Goal: Task Accomplishment & Management: Manage account settings

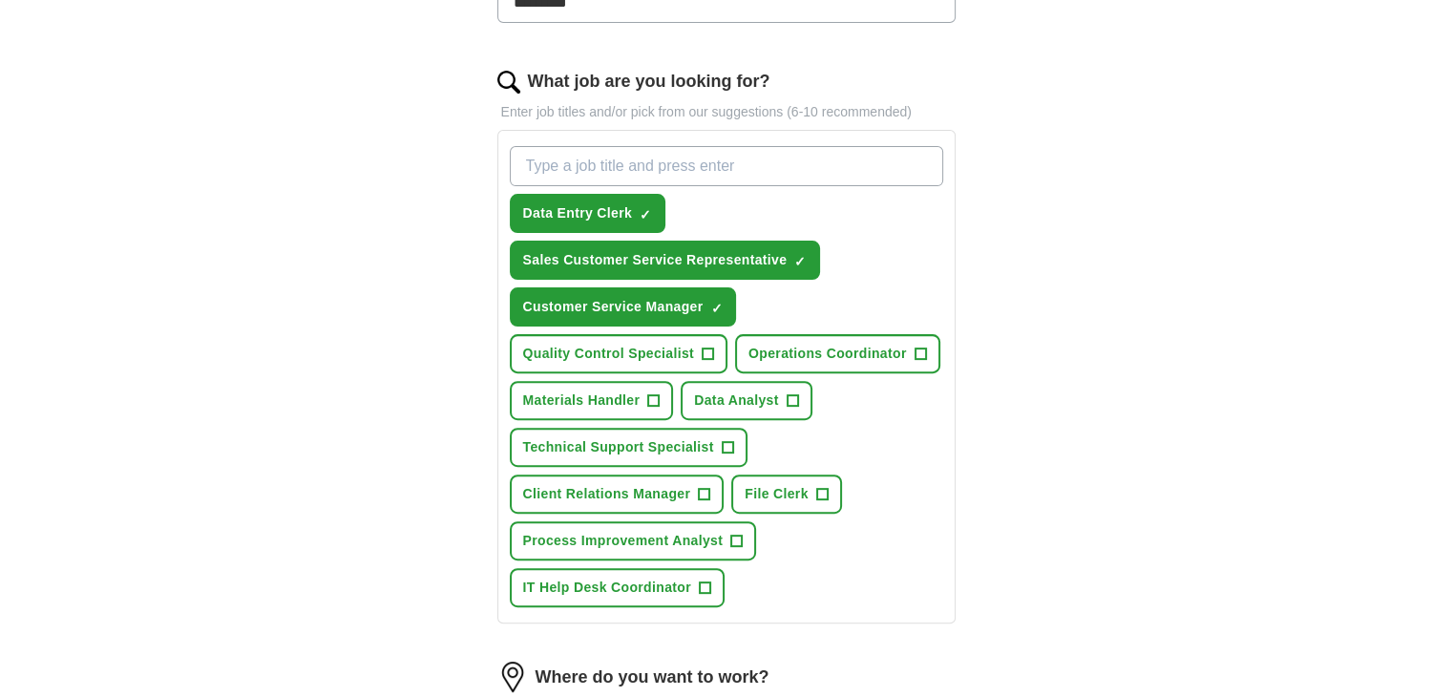
scroll to position [764, 0]
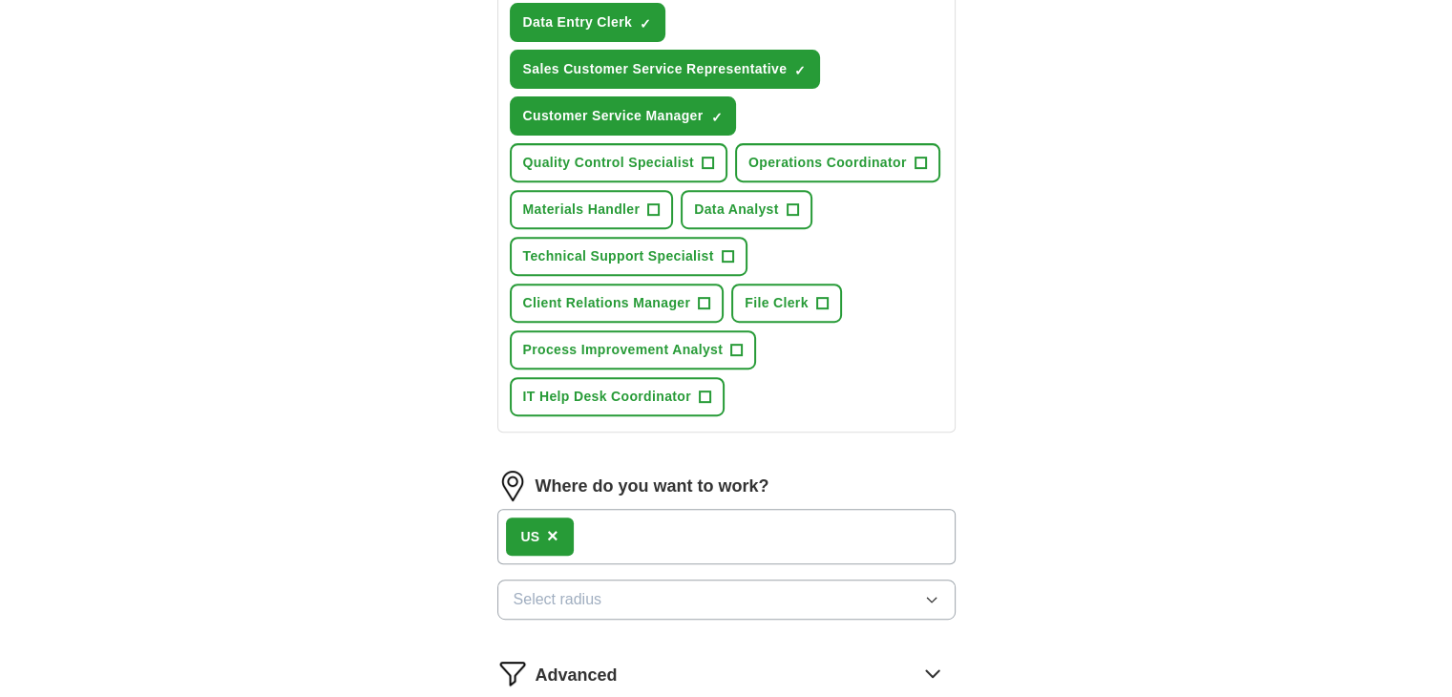
click at [547, 525] on span "×" at bounding box center [552, 535] width 11 height 21
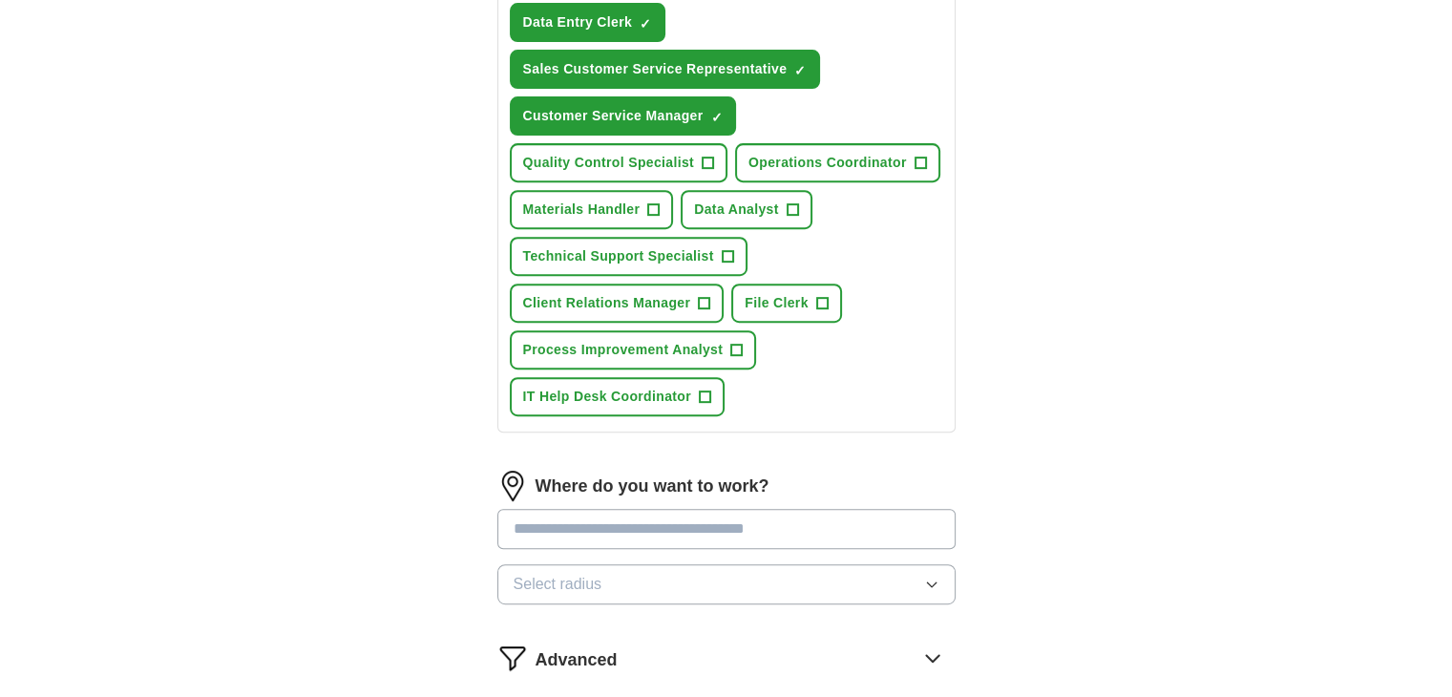
click at [549, 523] on input at bounding box center [726, 529] width 458 height 40
type input "********"
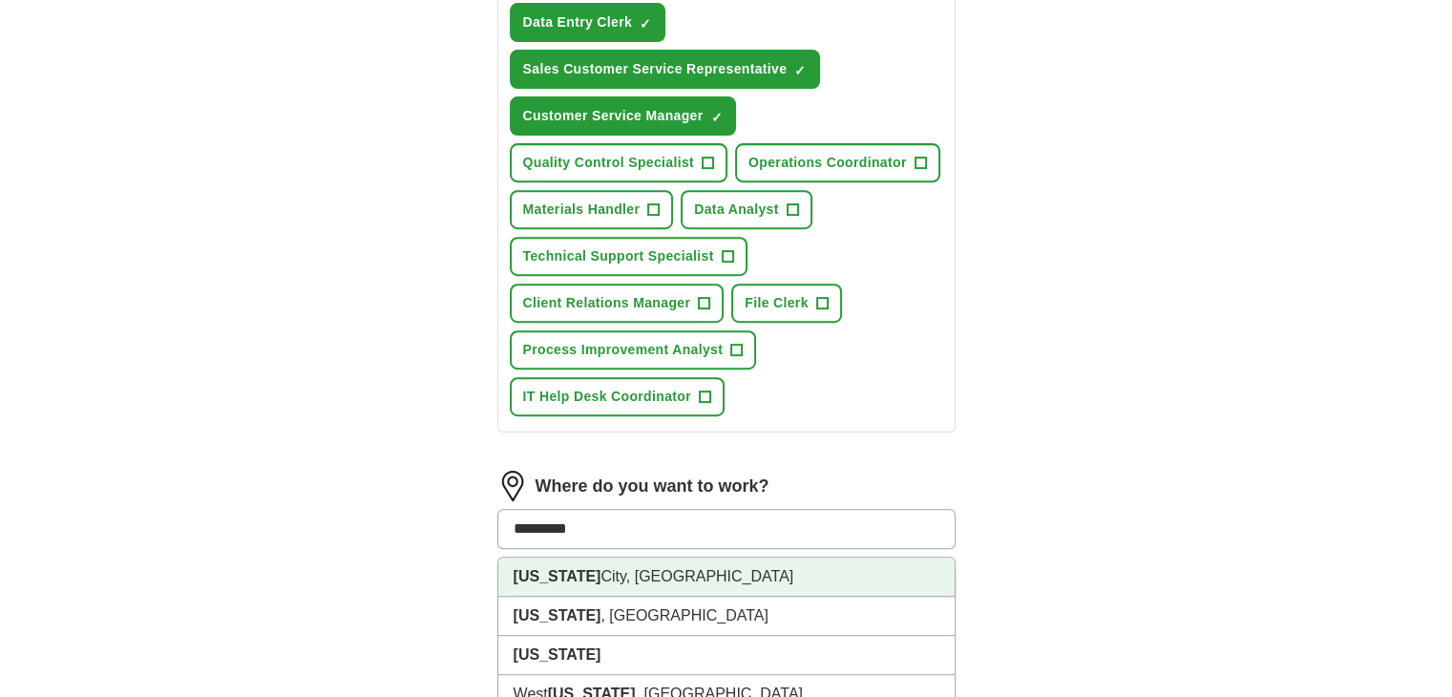
click at [583, 569] on li "New York City, NY" at bounding box center [726, 576] width 456 height 39
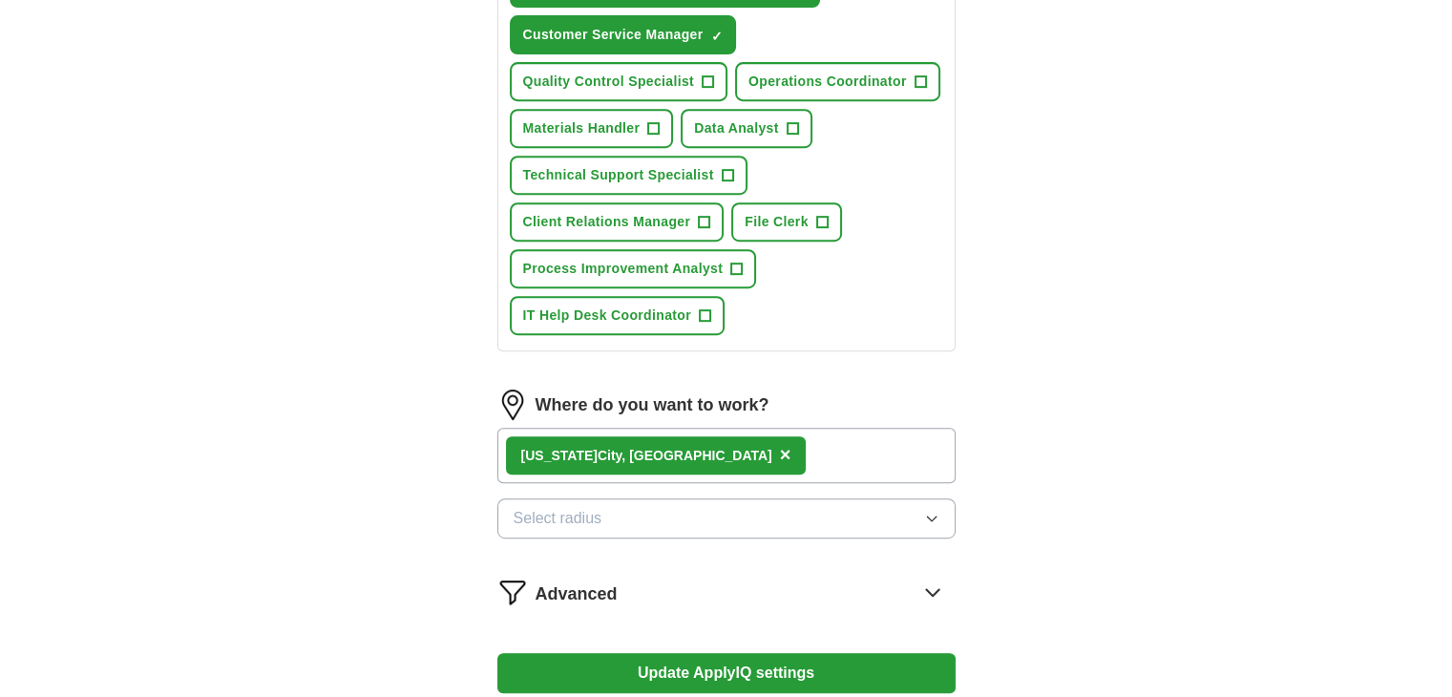
scroll to position [954, 0]
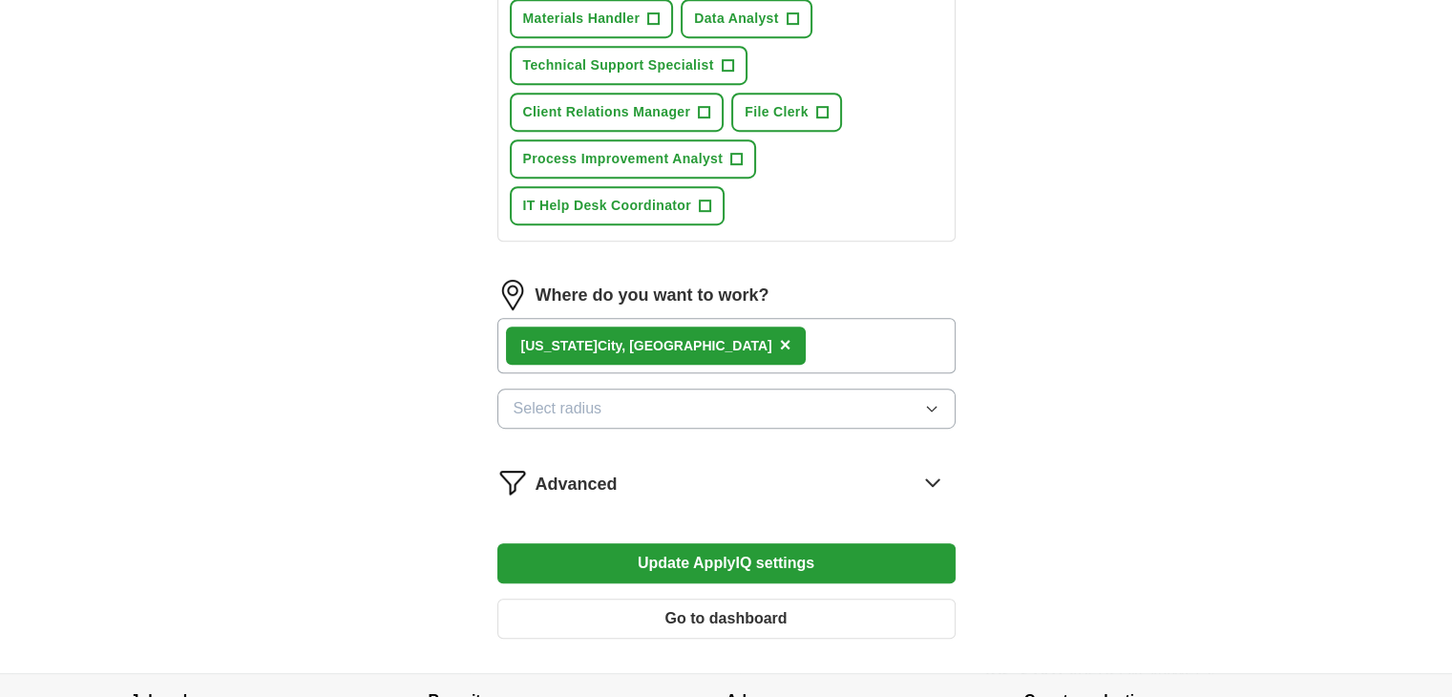
click at [577, 401] on span "Select radius" at bounding box center [558, 408] width 89 height 23
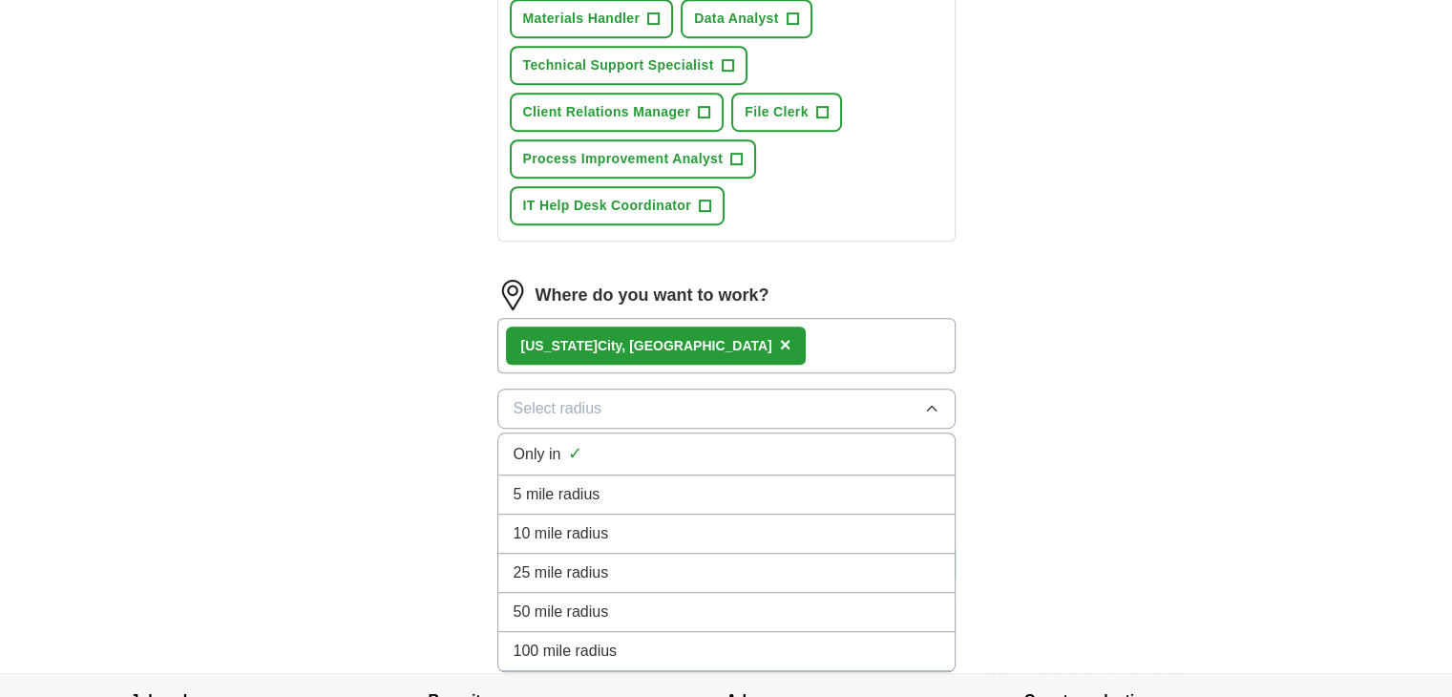
click at [555, 489] on span "5 mile radius" at bounding box center [557, 494] width 87 height 23
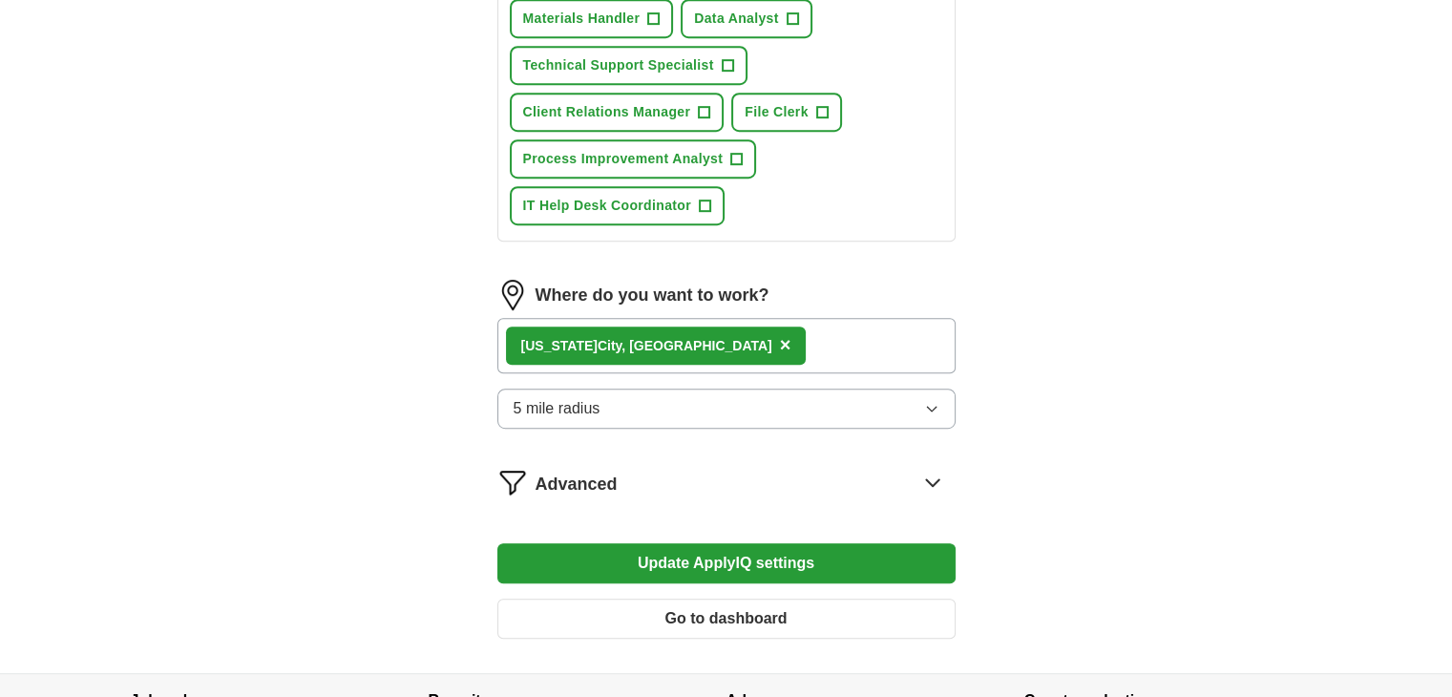
click at [710, 557] on button "Update ApplyIQ settings" at bounding box center [726, 563] width 458 height 40
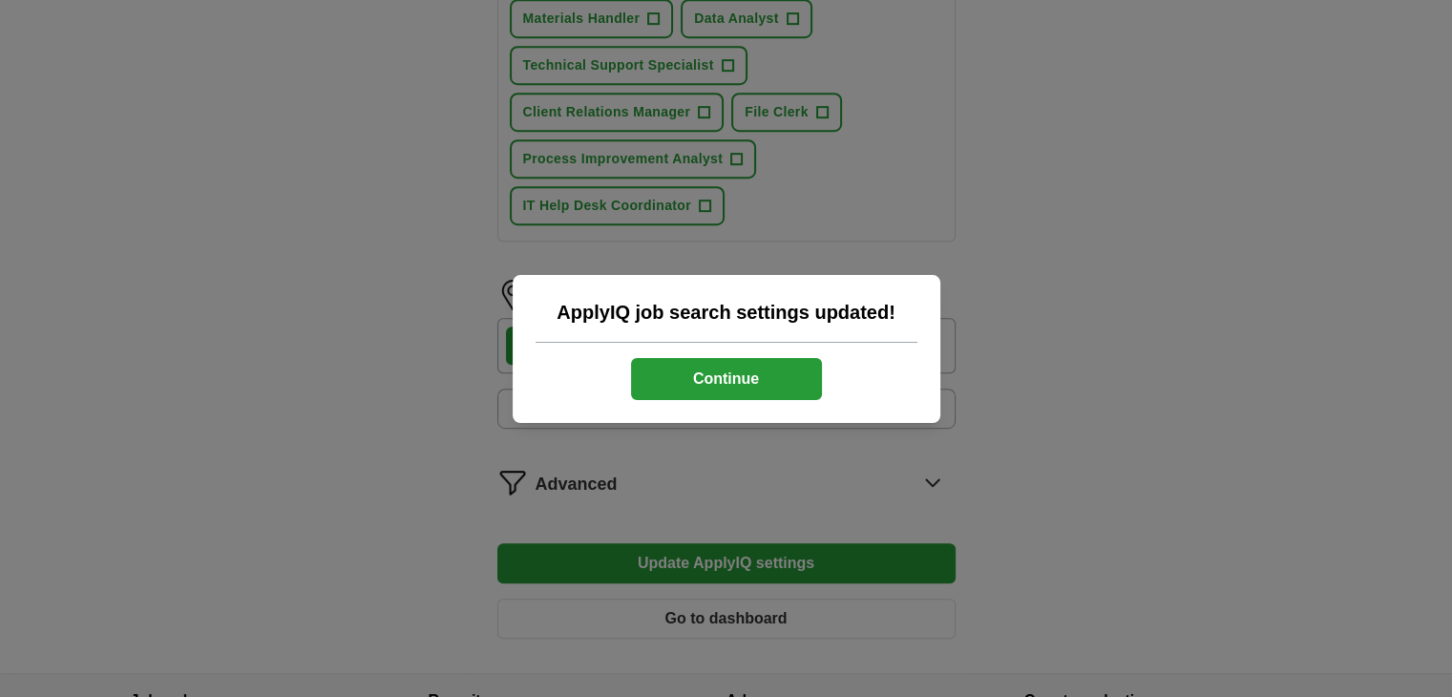
click at [706, 389] on button "Continue" at bounding box center [726, 379] width 191 height 42
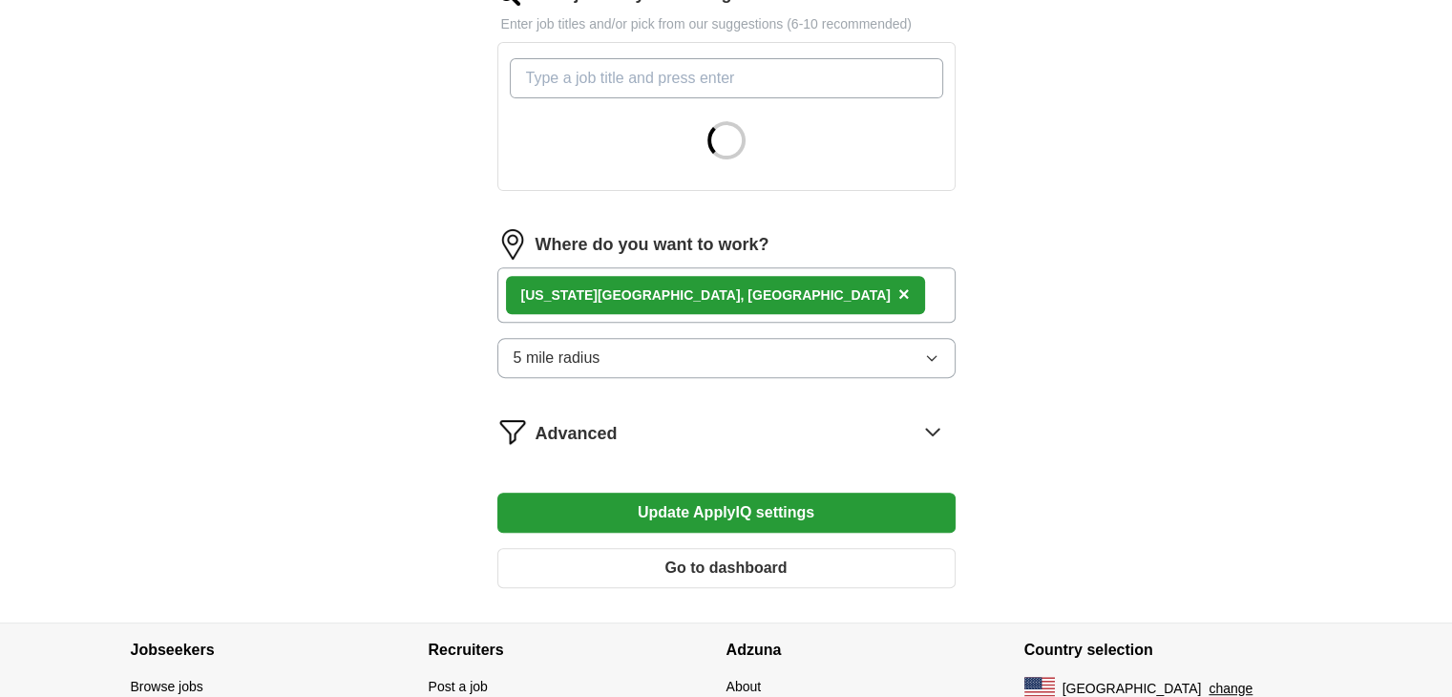
scroll to position [668, 0]
